Goal: Task Accomplishment & Management: Manage account settings

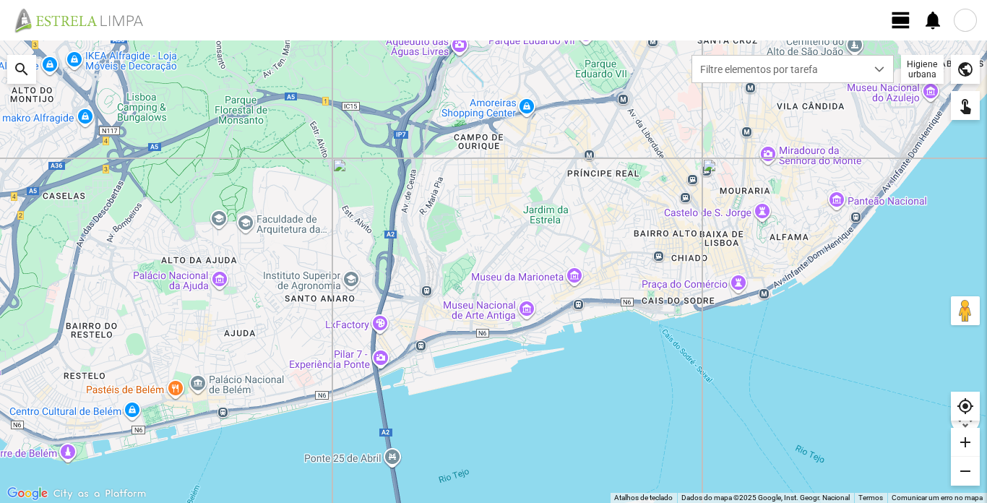
click at [904, 22] on span "view_day" at bounding box center [901, 20] width 22 height 22
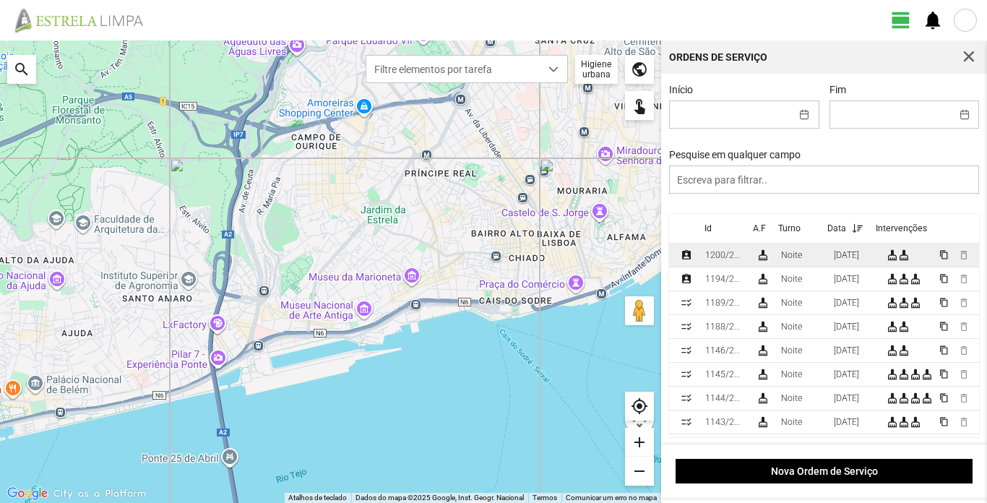
click at [828, 259] on td "[DATE]" at bounding box center [854, 256] width 53 height 24
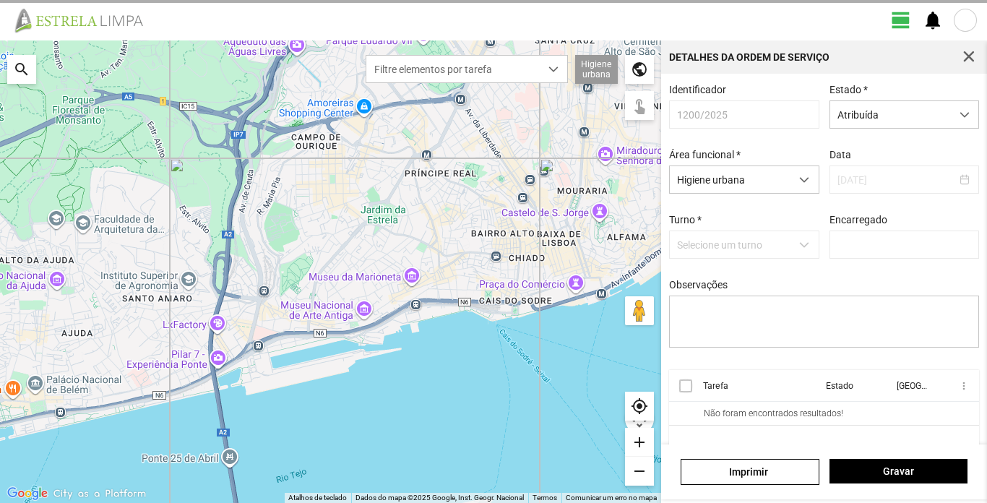
type input "[PERSON_NAME]"
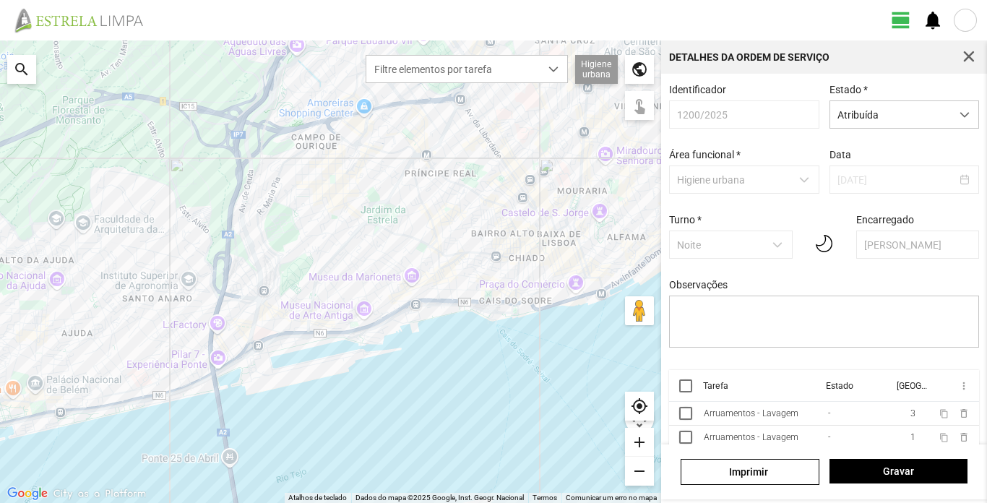
scroll to position [33, 0]
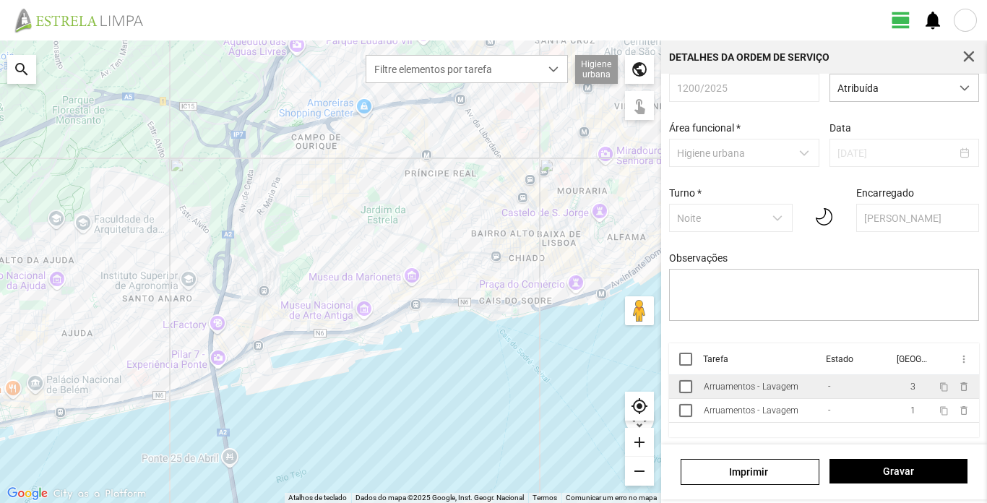
click at [780, 392] on td "Arruamentos - Lavagem" at bounding box center [760, 387] width 124 height 24
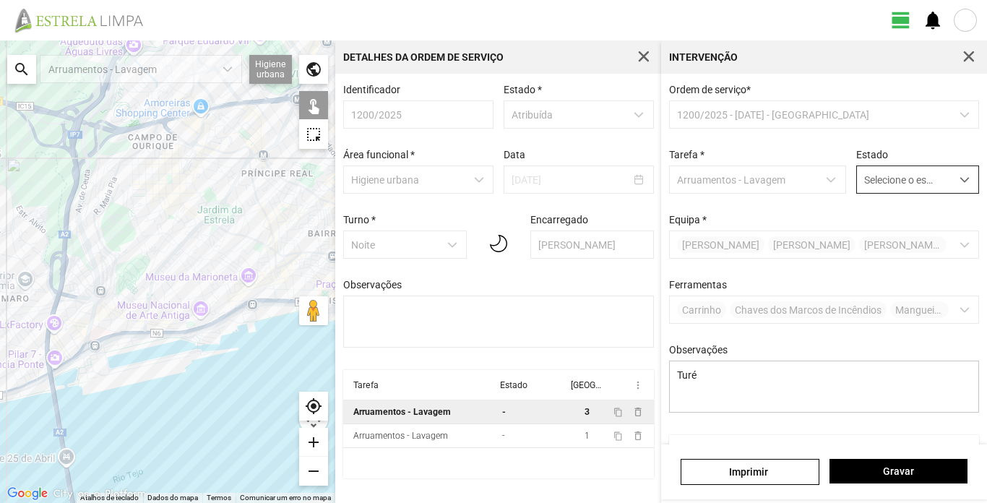
click at [960, 185] on span "dropdown trigger" at bounding box center [965, 180] width 10 height 10
click at [901, 236] on li "Concluída" at bounding box center [907, 236] width 117 height 27
click at [914, 486] on div "[PERSON_NAME]" at bounding box center [824, 471] width 326 height 55
click at [916, 475] on span "Gravar" at bounding box center [898, 471] width 123 height 12
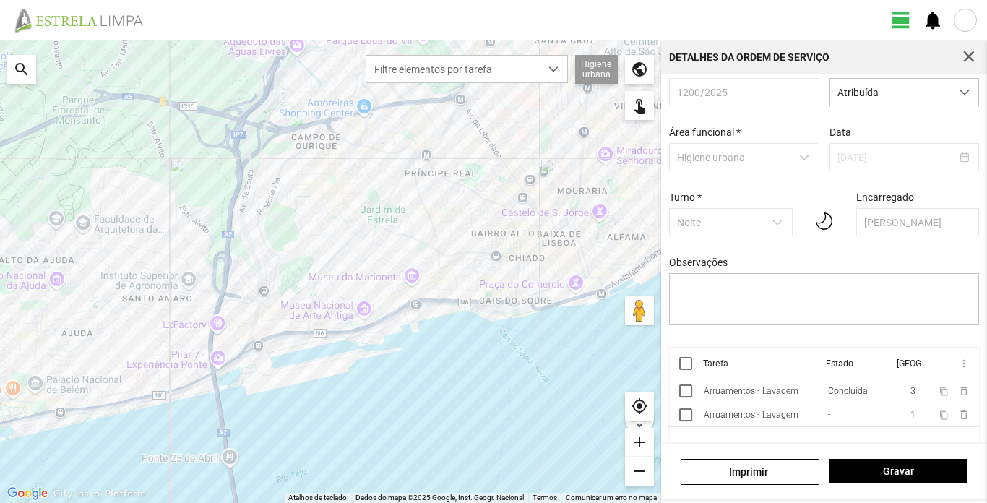
scroll to position [33, 0]
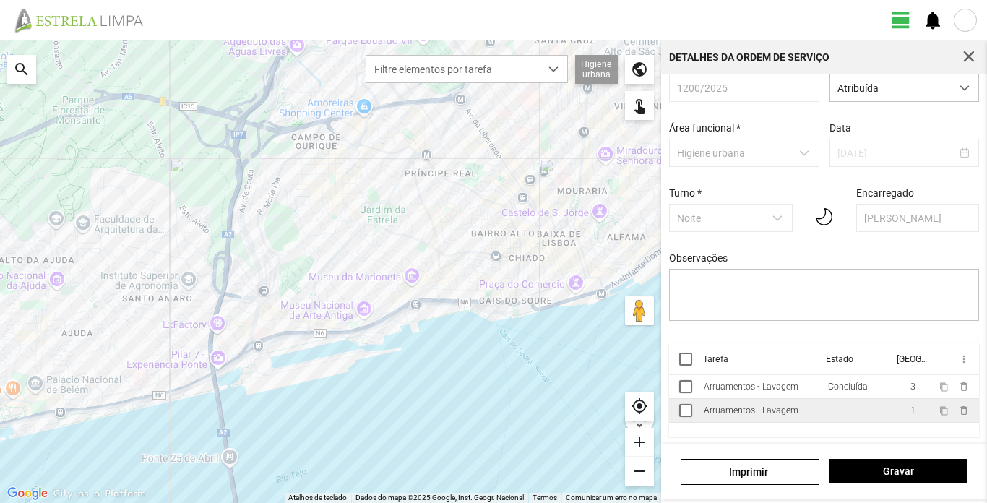
click at [767, 411] on div "Arruamentos - Lavagem" at bounding box center [751, 410] width 95 height 10
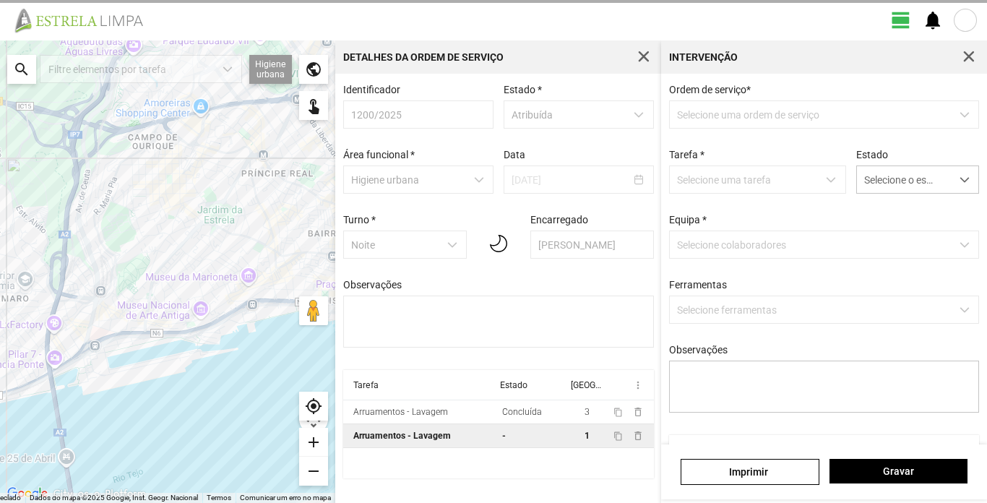
type textarea "Sisé"
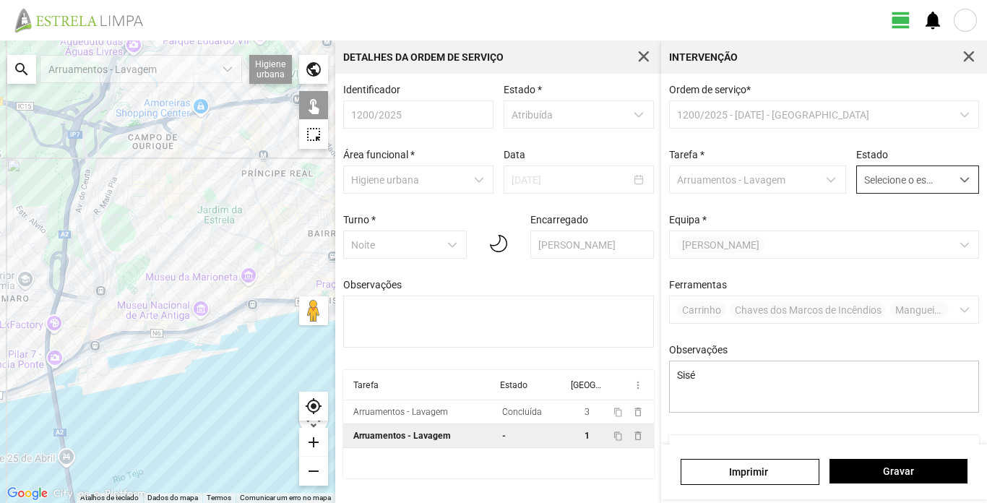
click at [960, 184] on span "dropdown trigger" at bounding box center [965, 180] width 10 height 10
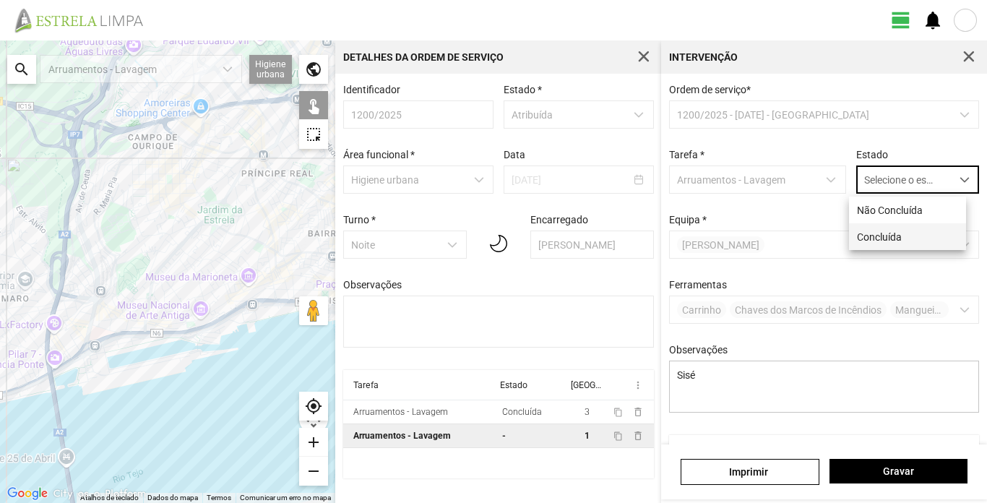
click at [889, 236] on li "Concluída" at bounding box center [907, 236] width 117 height 27
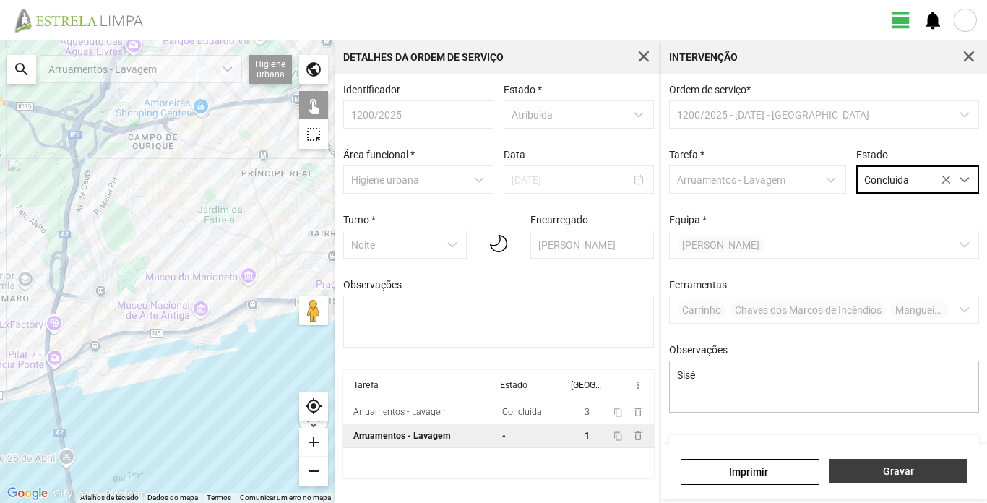
click at [913, 469] on span "Gravar" at bounding box center [898, 471] width 123 height 12
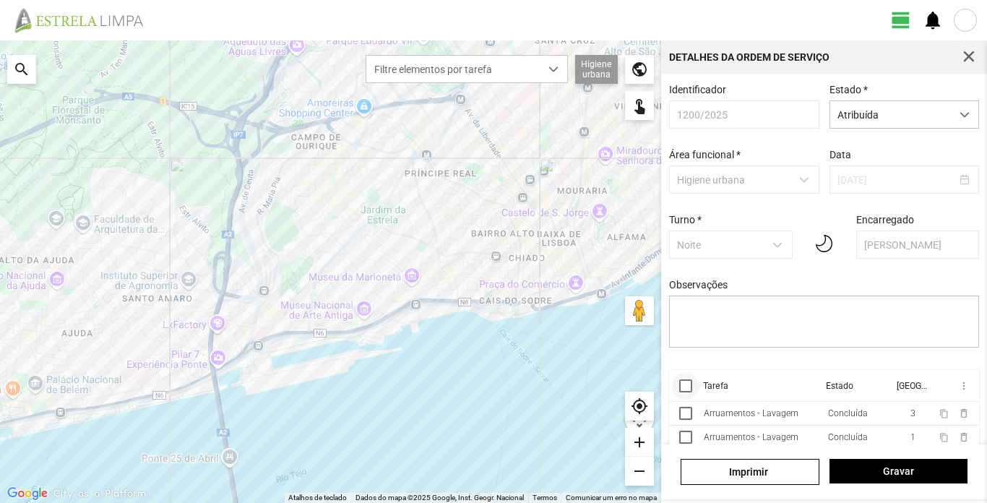
click at [689, 389] on div at bounding box center [685, 385] width 13 height 13
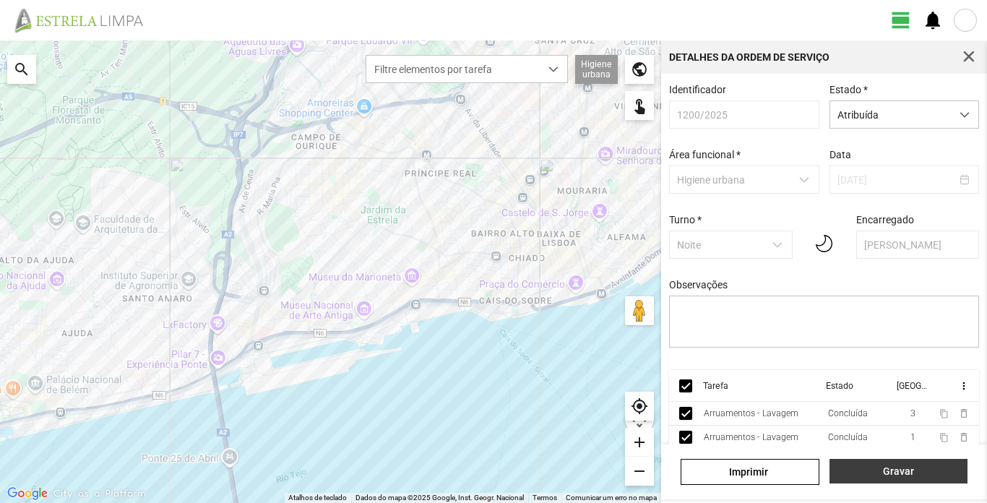
drag, startPoint x: 891, startPoint y: 470, endPoint x: 899, endPoint y: 468, distance: 8.2
click at [891, 469] on span "Gravar" at bounding box center [898, 471] width 123 height 12
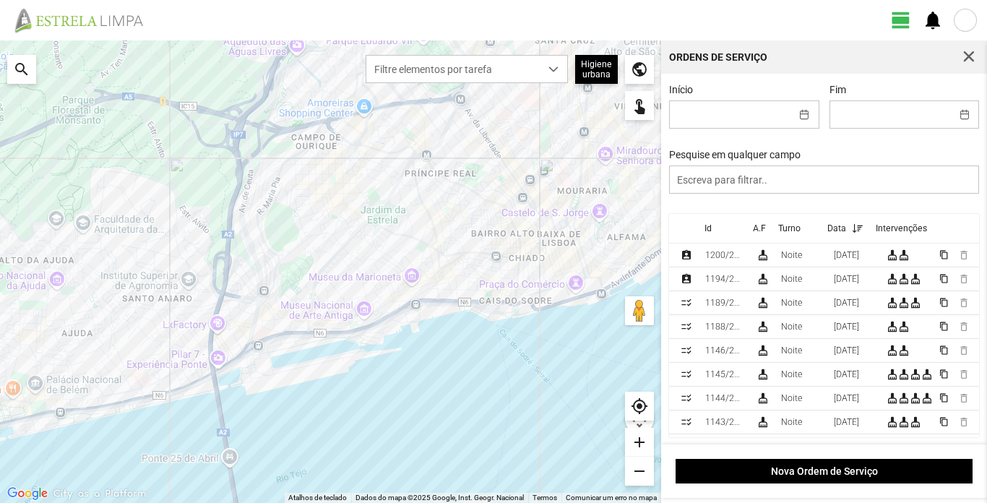
click at [972, 21] on div at bounding box center [965, 20] width 23 height 23
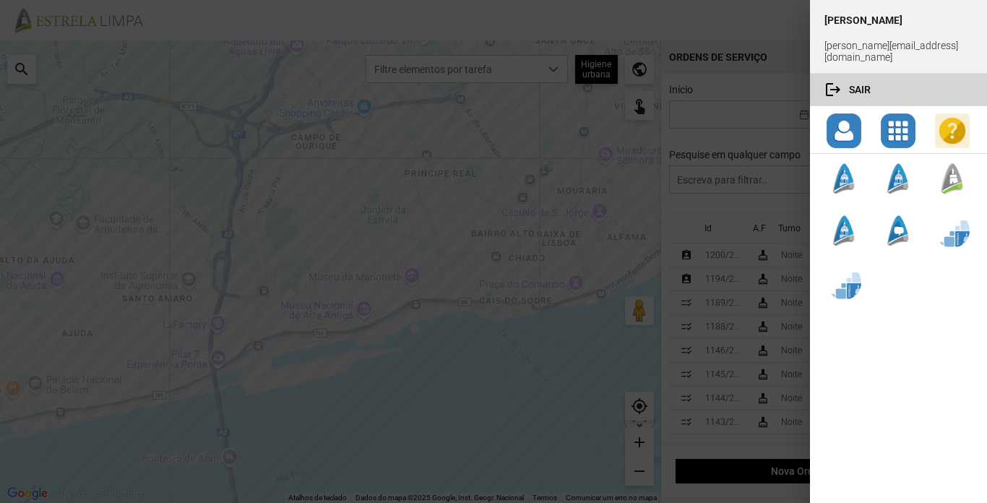
click at [875, 84] on span "button" at bounding box center [922, 90] width 102 height 12
